Goal: Task Accomplishment & Management: Manage account settings

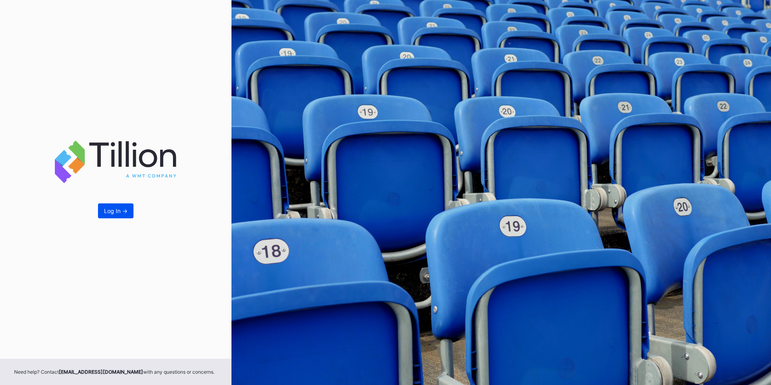
click at [112, 210] on div "Log In ->" at bounding box center [115, 210] width 23 height 7
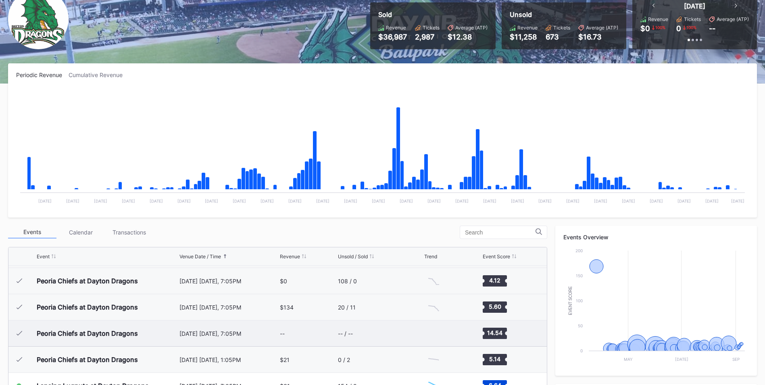
scroll to position [202, 0]
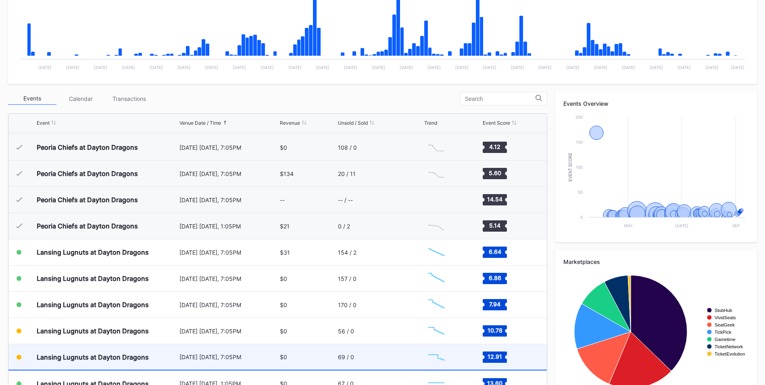
click at [118, 359] on div "Lansing Lugnuts at Dayton Dragons" at bounding box center [93, 357] width 112 height 8
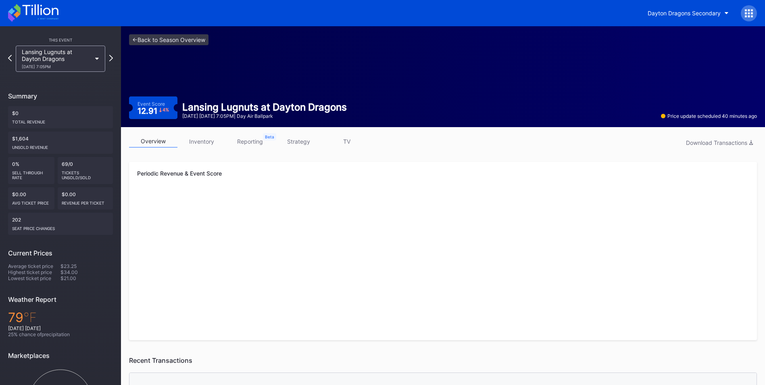
click at [205, 144] on link "inventory" at bounding box center [201, 141] width 48 height 12
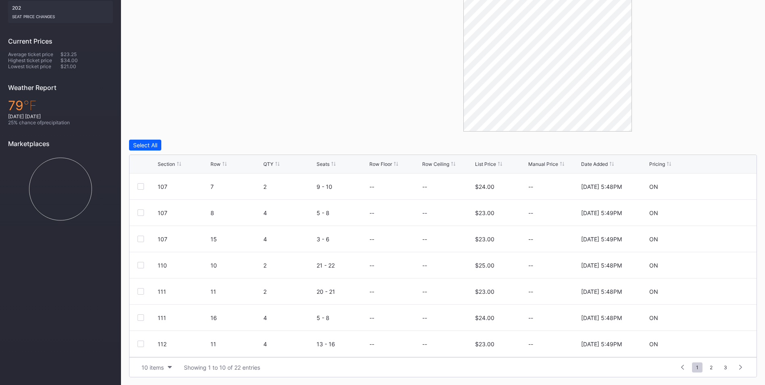
scroll to position [212, 0]
click at [271, 161] on div "QTY" at bounding box center [268, 163] width 10 height 6
click at [169, 164] on div "Section" at bounding box center [166, 163] width 17 height 6
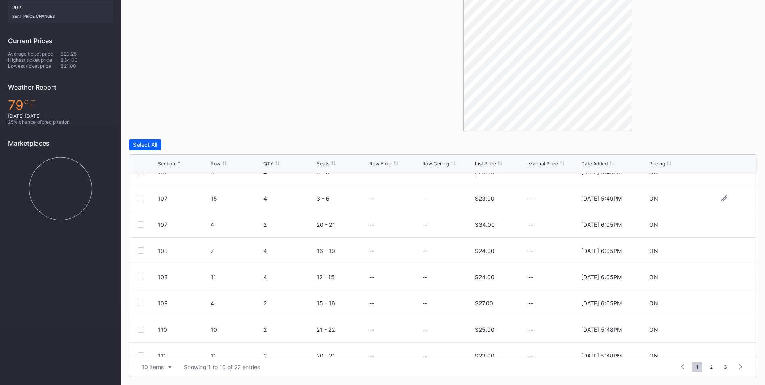
scroll to position [79, 0]
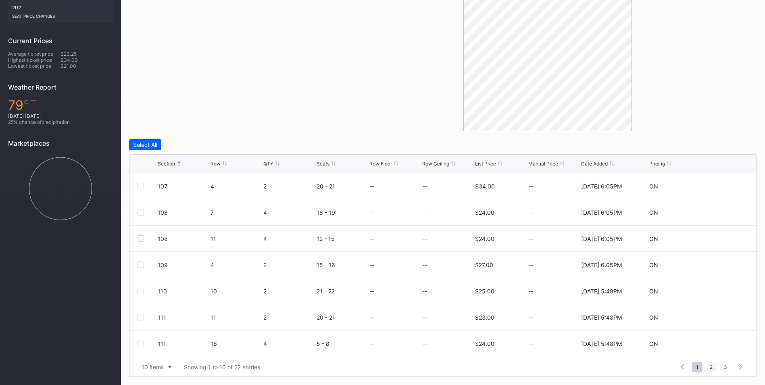
click at [711, 366] on span "2" at bounding box center [710, 367] width 11 height 10
click at [724, 365] on span "3" at bounding box center [725, 367] width 11 height 10
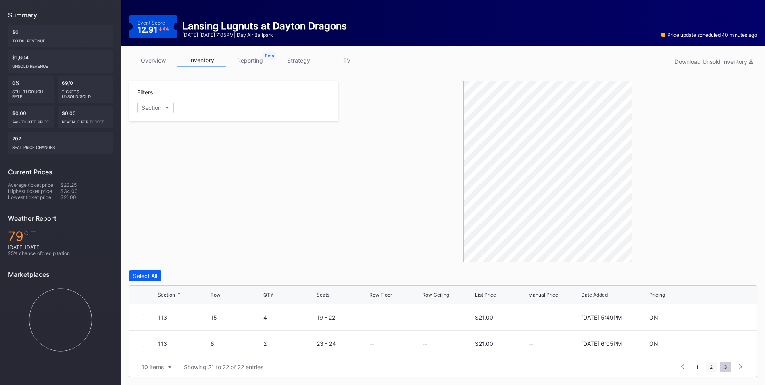
click at [714, 366] on span "2" at bounding box center [710, 367] width 11 height 10
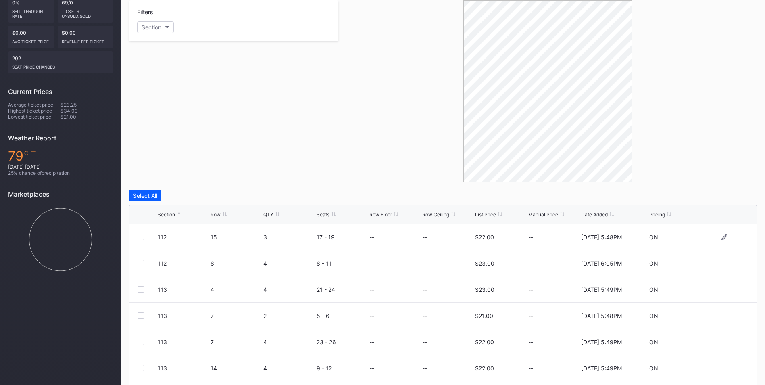
scroll to position [212, 0]
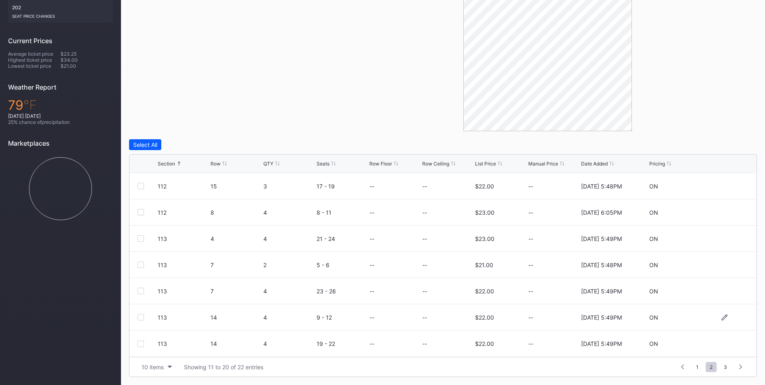
click at [142, 315] on div at bounding box center [140, 317] width 6 height 6
click at [139, 340] on div at bounding box center [140, 343] width 6 height 6
click at [731, 142] on div "Delete 2 Rows" at bounding box center [735, 144] width 36 height 7
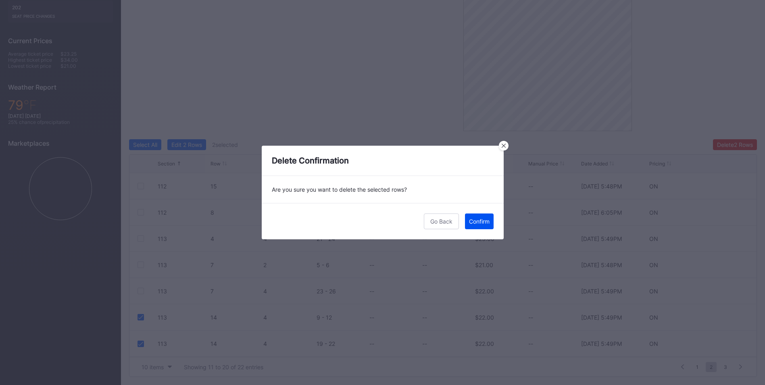
click at [473, 225] on button "Confirm" at bounding box center [479, 221] width 29 height 16
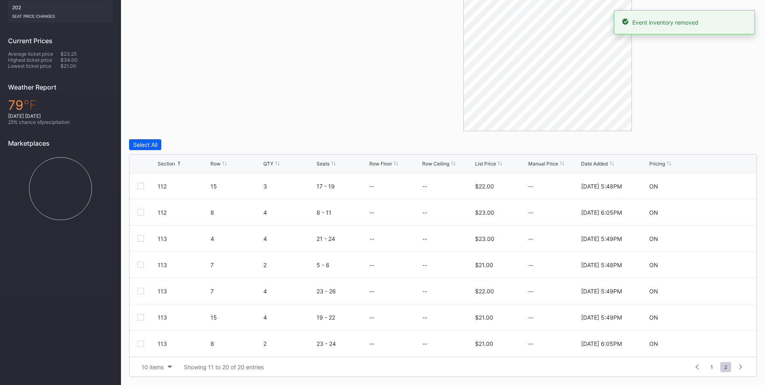
scroll to position [0, 0]
